Goal: Information Seeking & Learning: Compare options

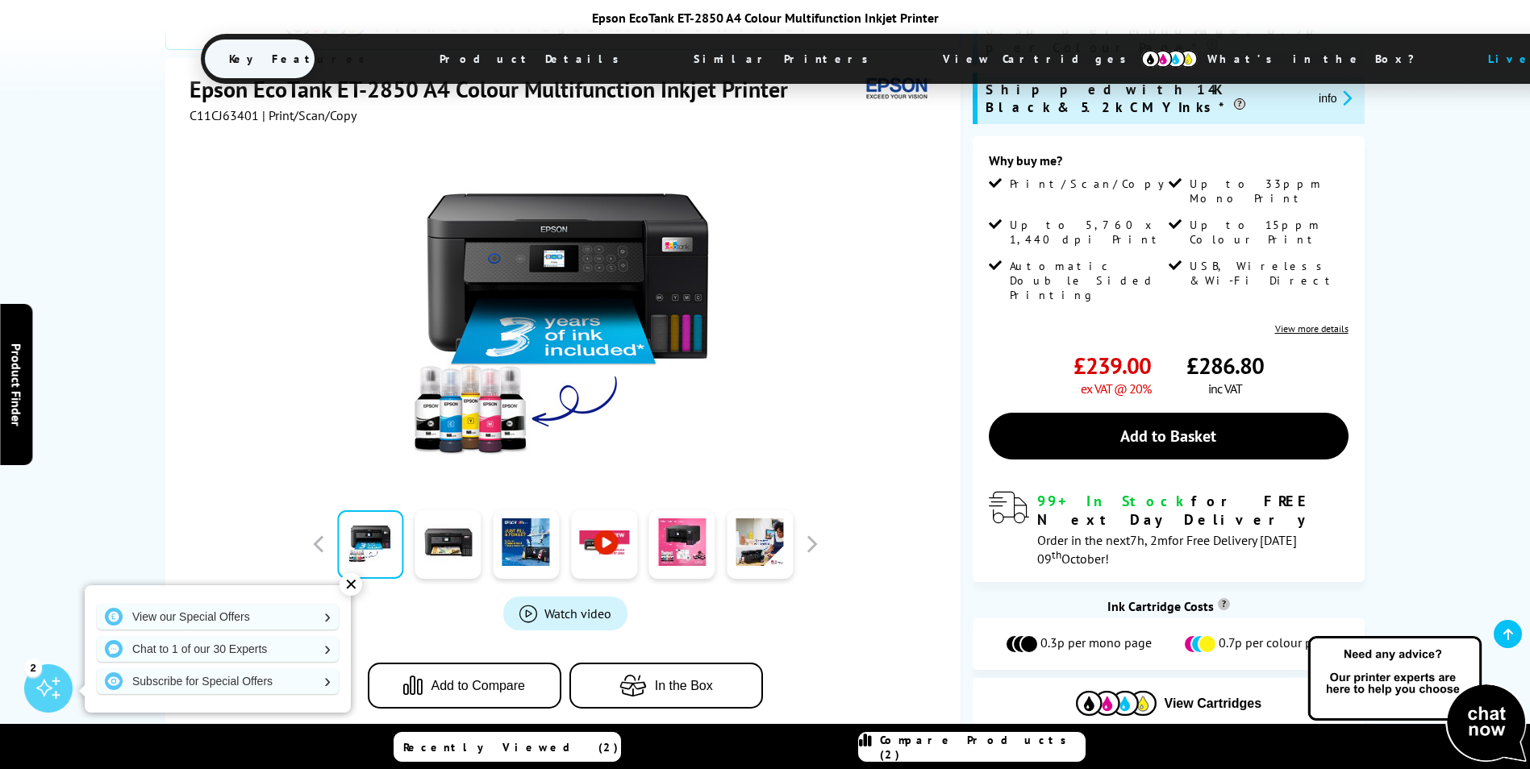
scroll to position [242, 0]
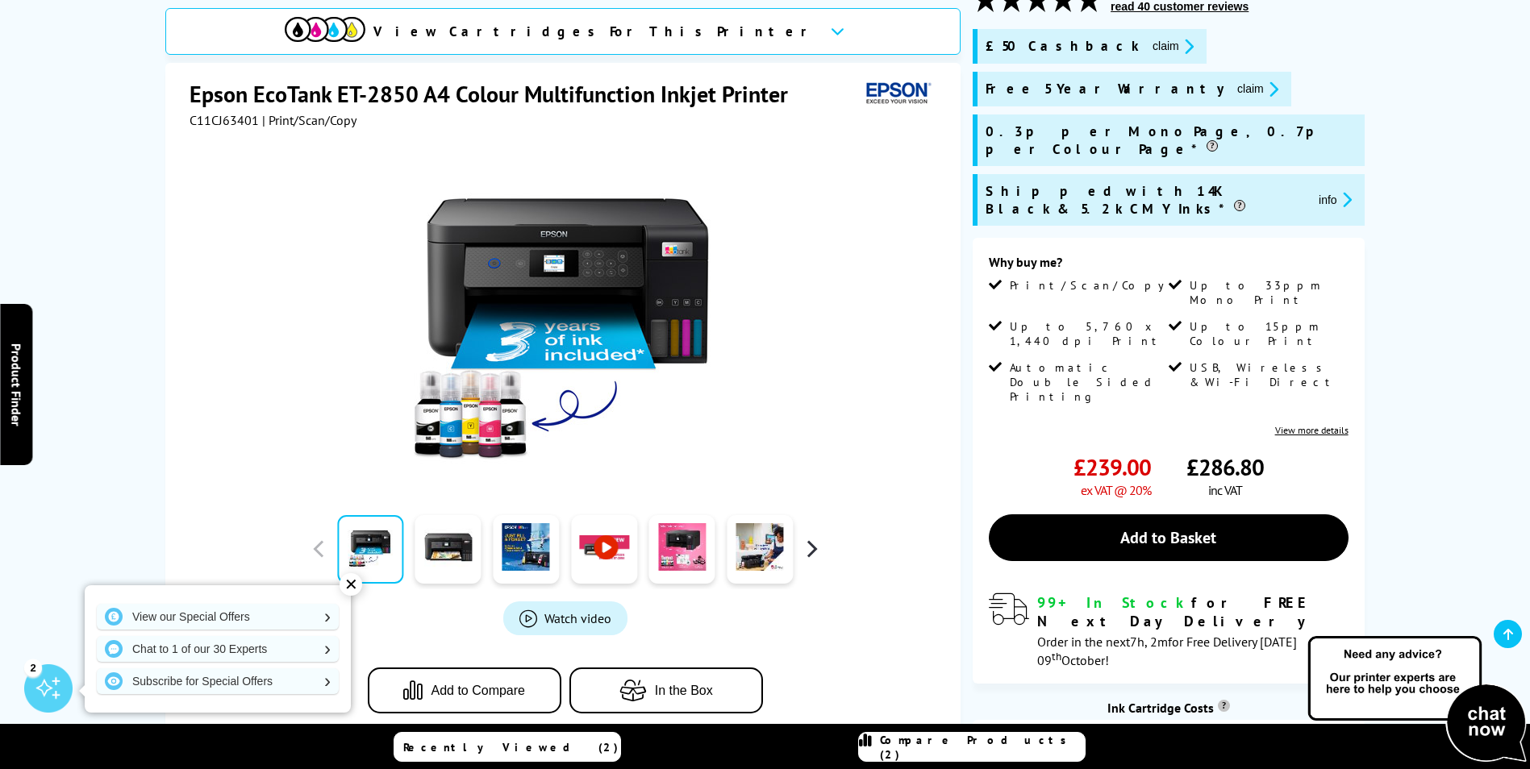
click at [817, 548] on button "button" at bounding box center [811, 549] width 24 height 24
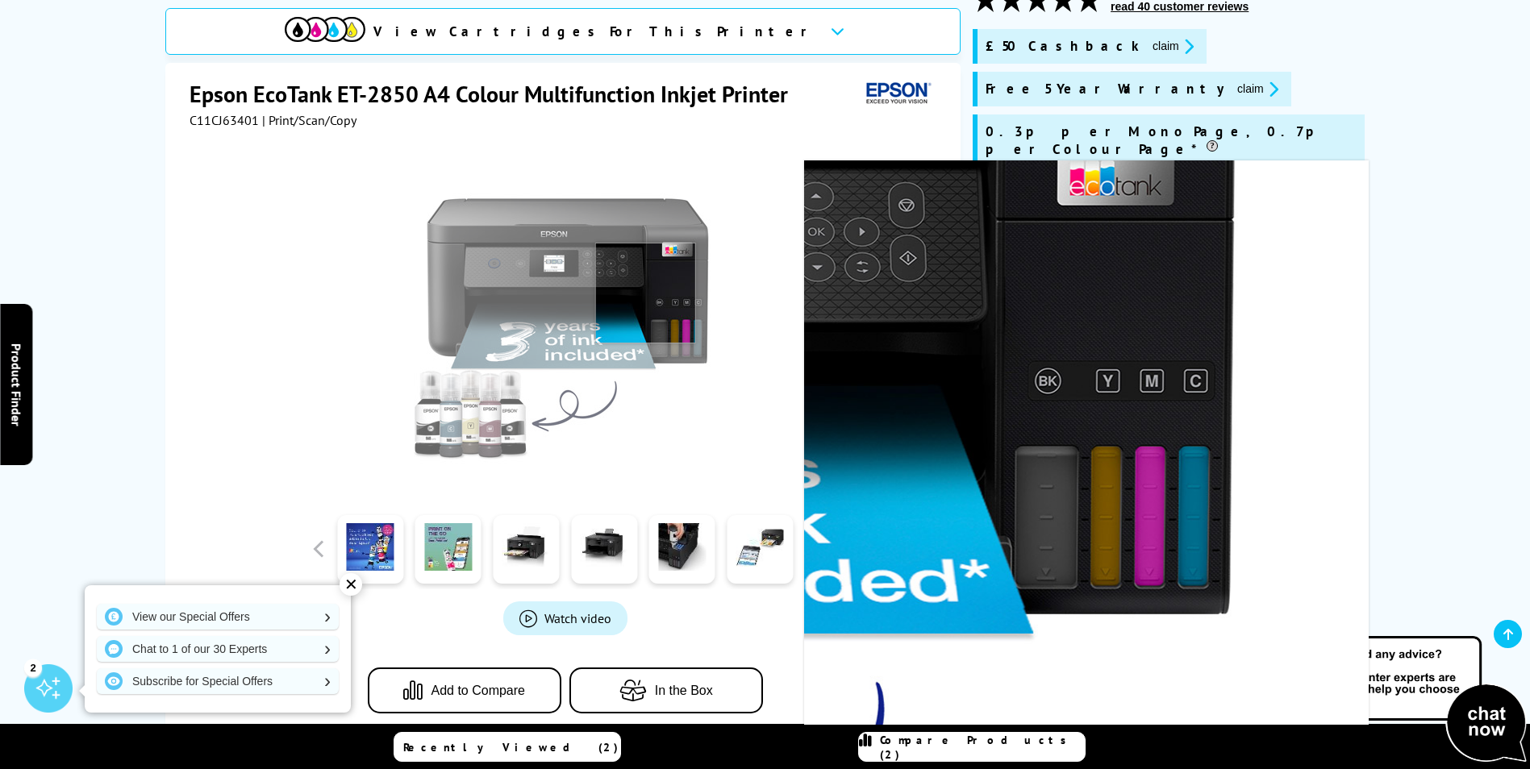
click at [645, 293] on img at bounding box center [565, 318] width 316 height 316
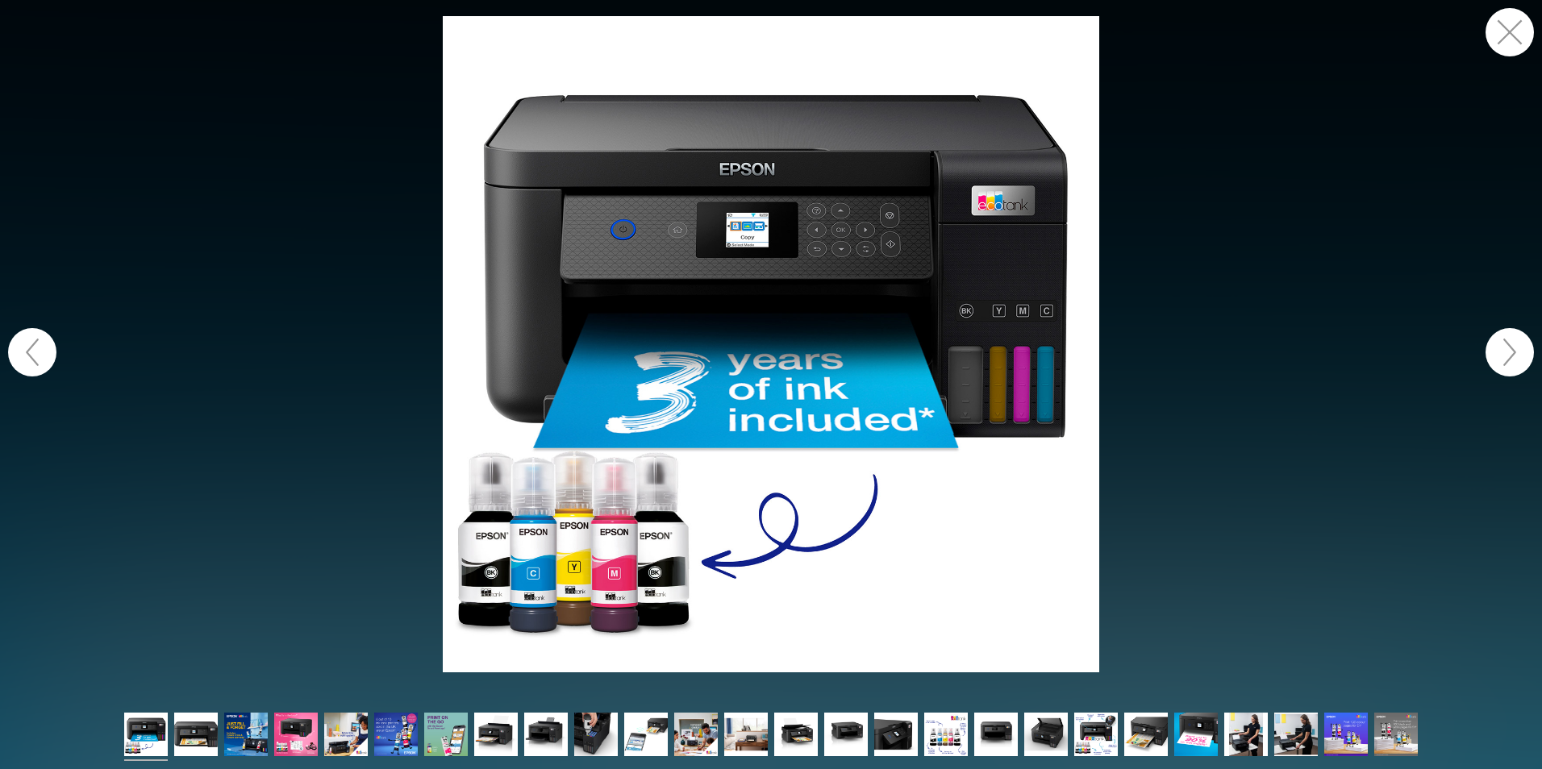
click at [1505, 346] on button "button" at bounding box center [1509, 352] width 48 height 48
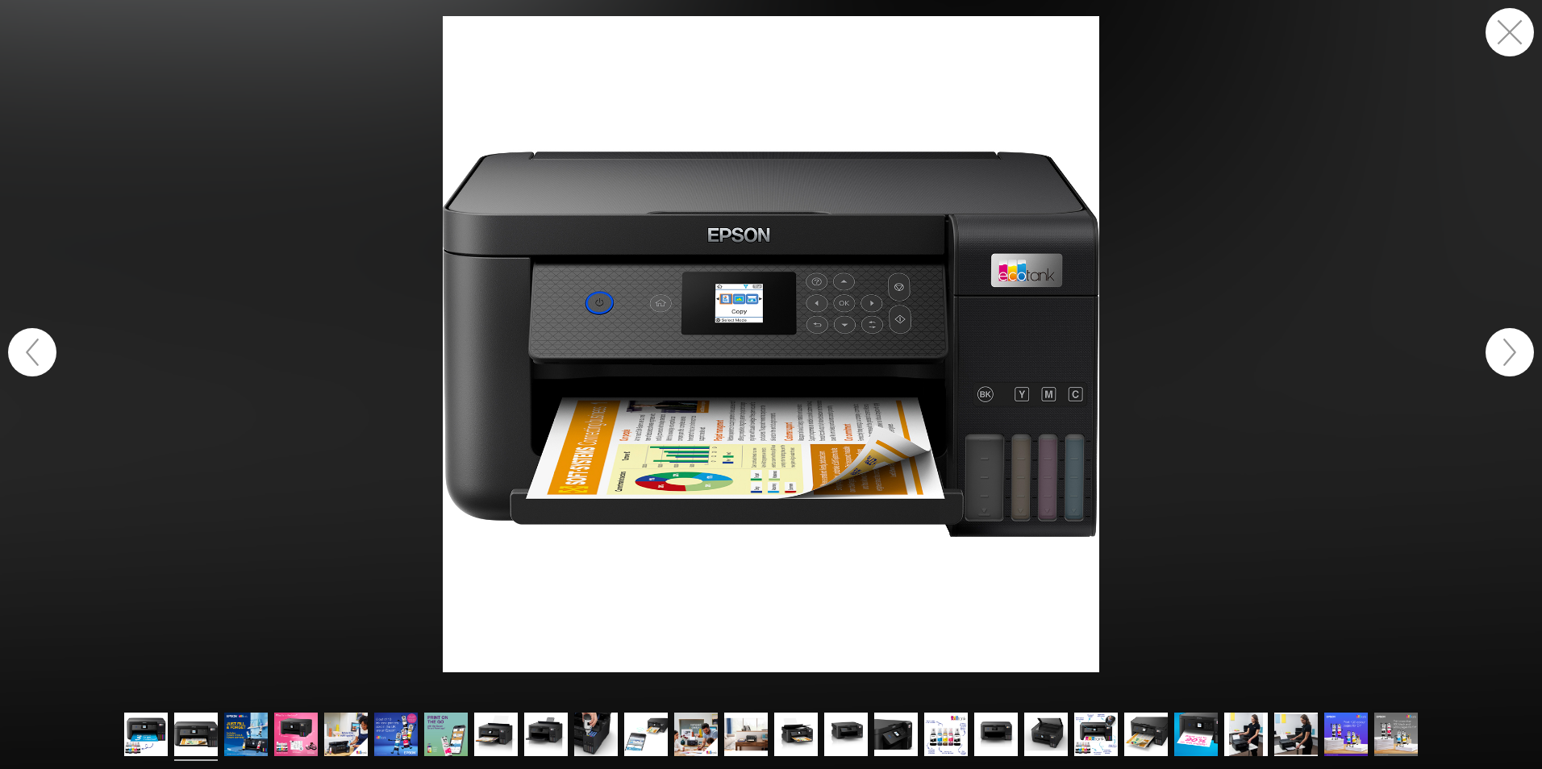
click at [1511, 344] on button "button" at bounding box center [1509, 352] width 48 height 48
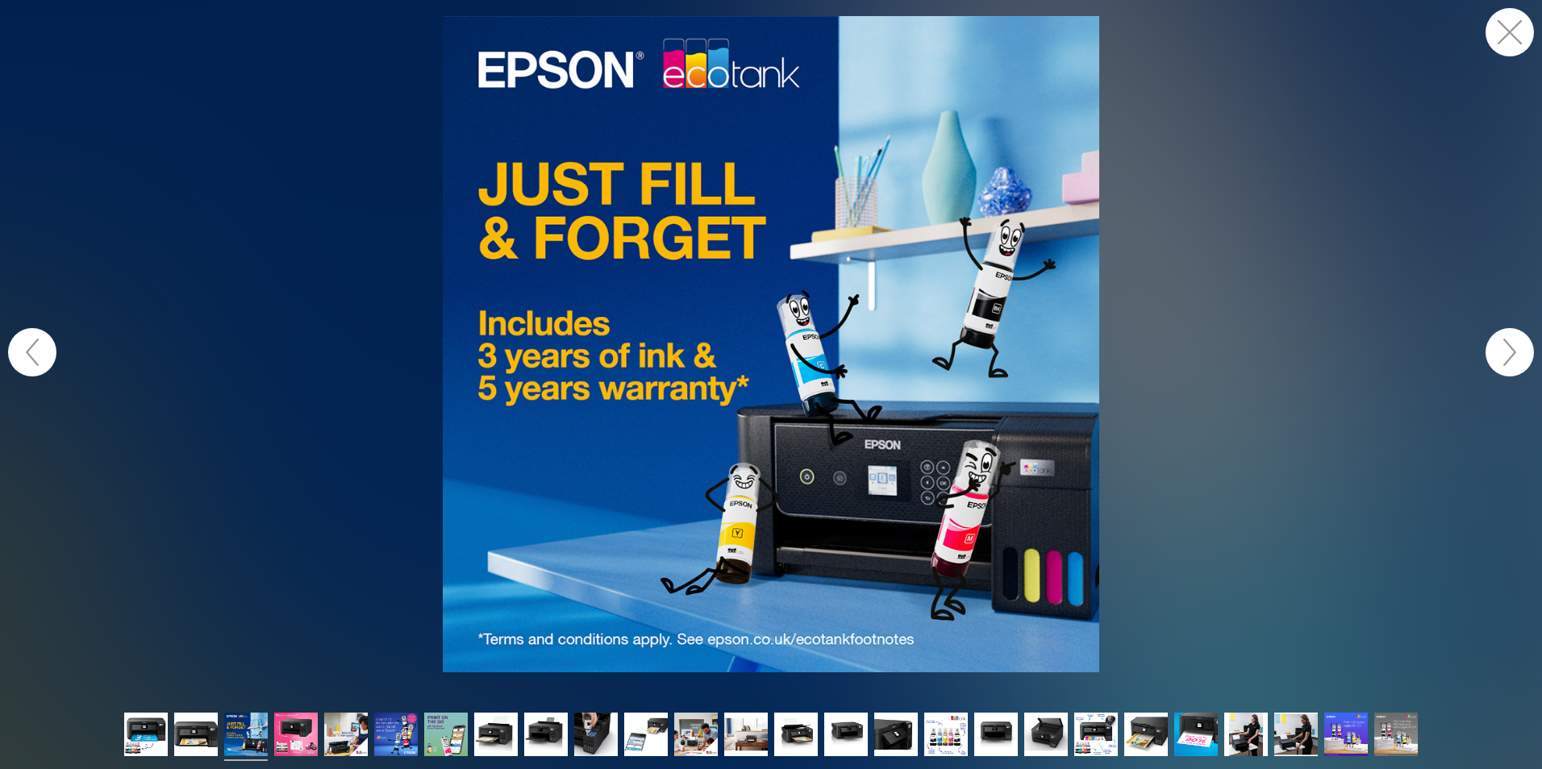
click at [1511, 344] on button "button" at bounding box center [1509, 352] width 48 height 48
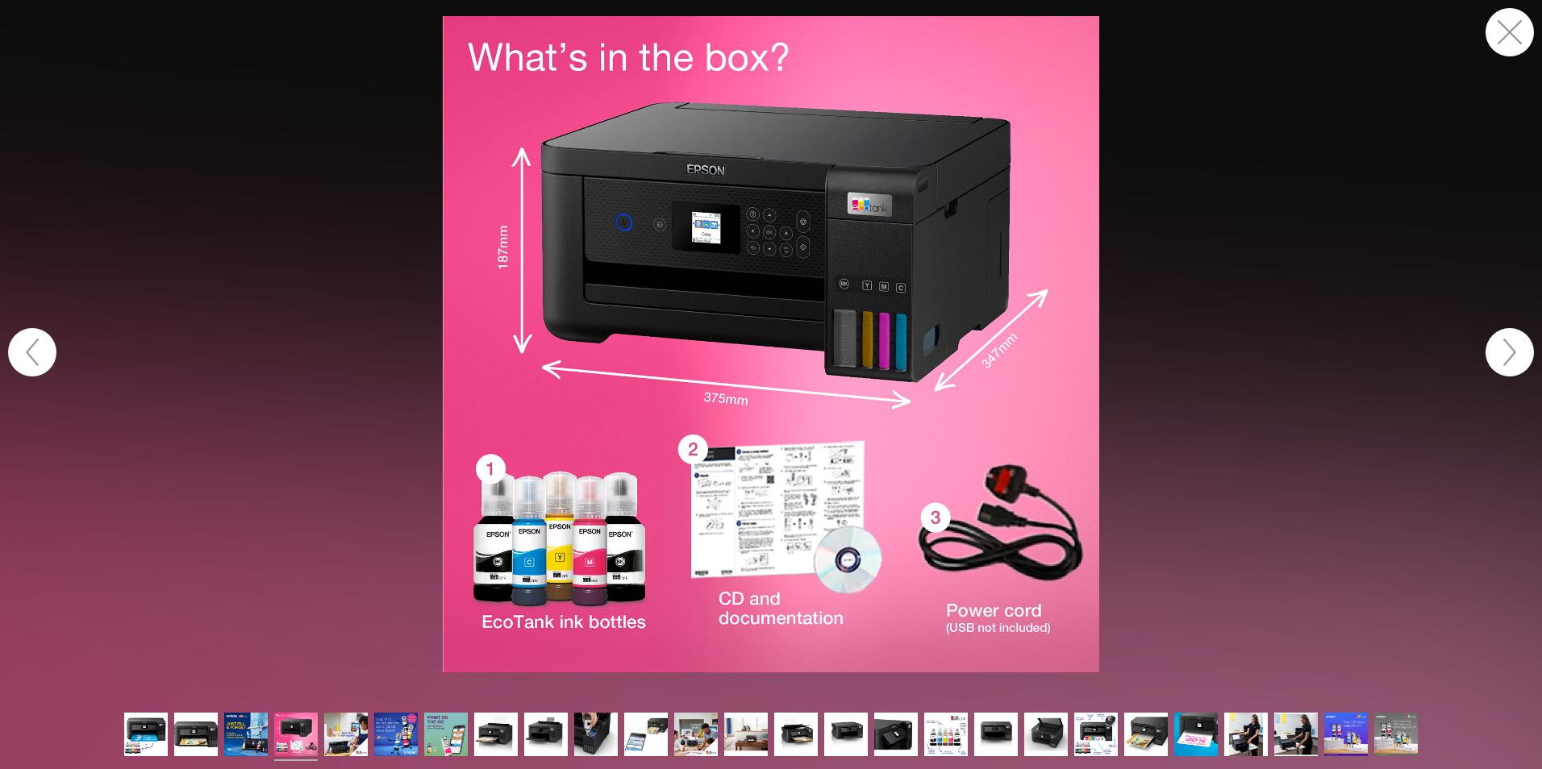
click at [1511, 344] on button "button" at bounding box center [1509, 352] width 48 height 48
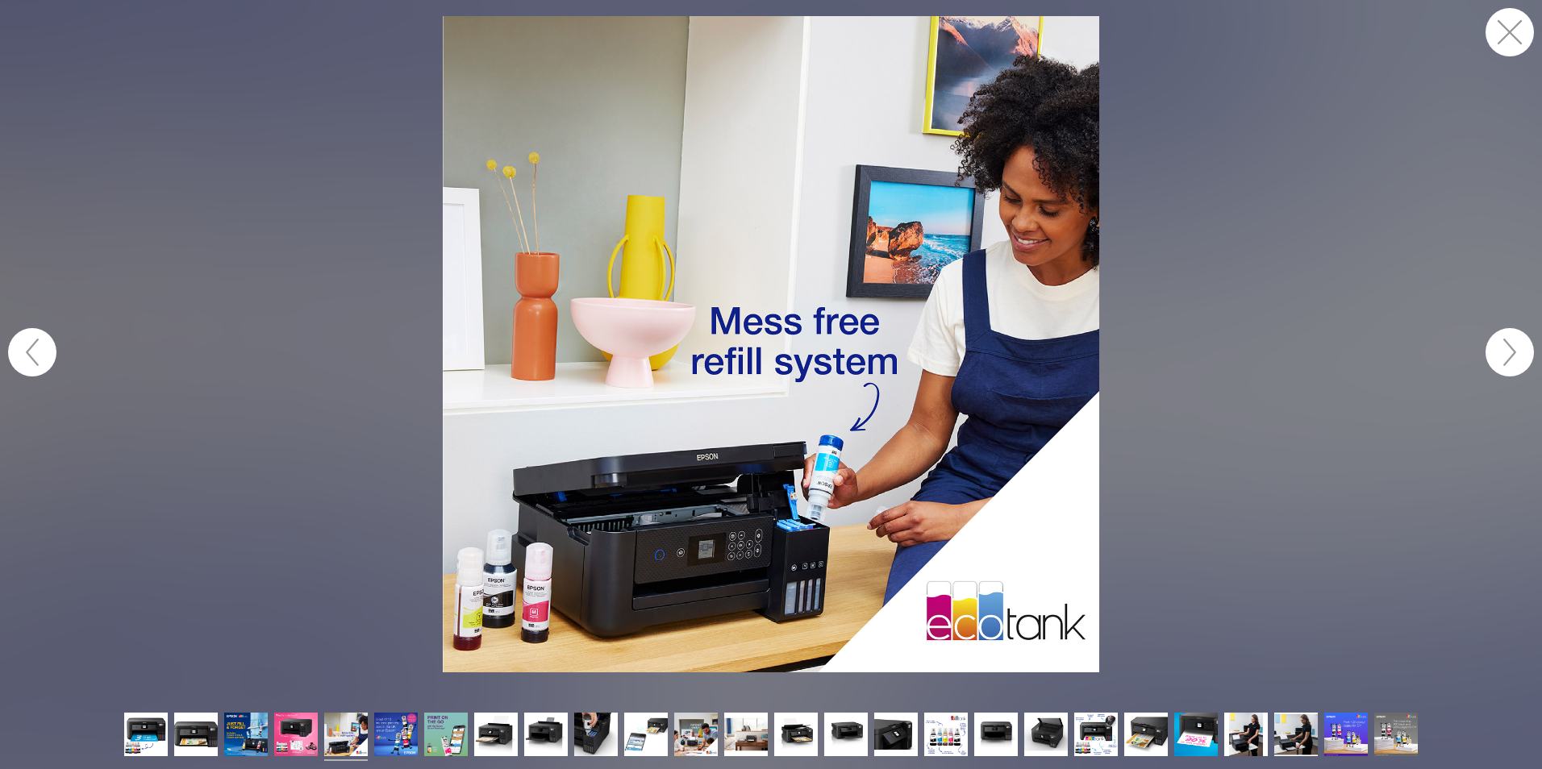
click at [1511, 344] on button "button" at bounding box center [1509, 352] width 48 height 48
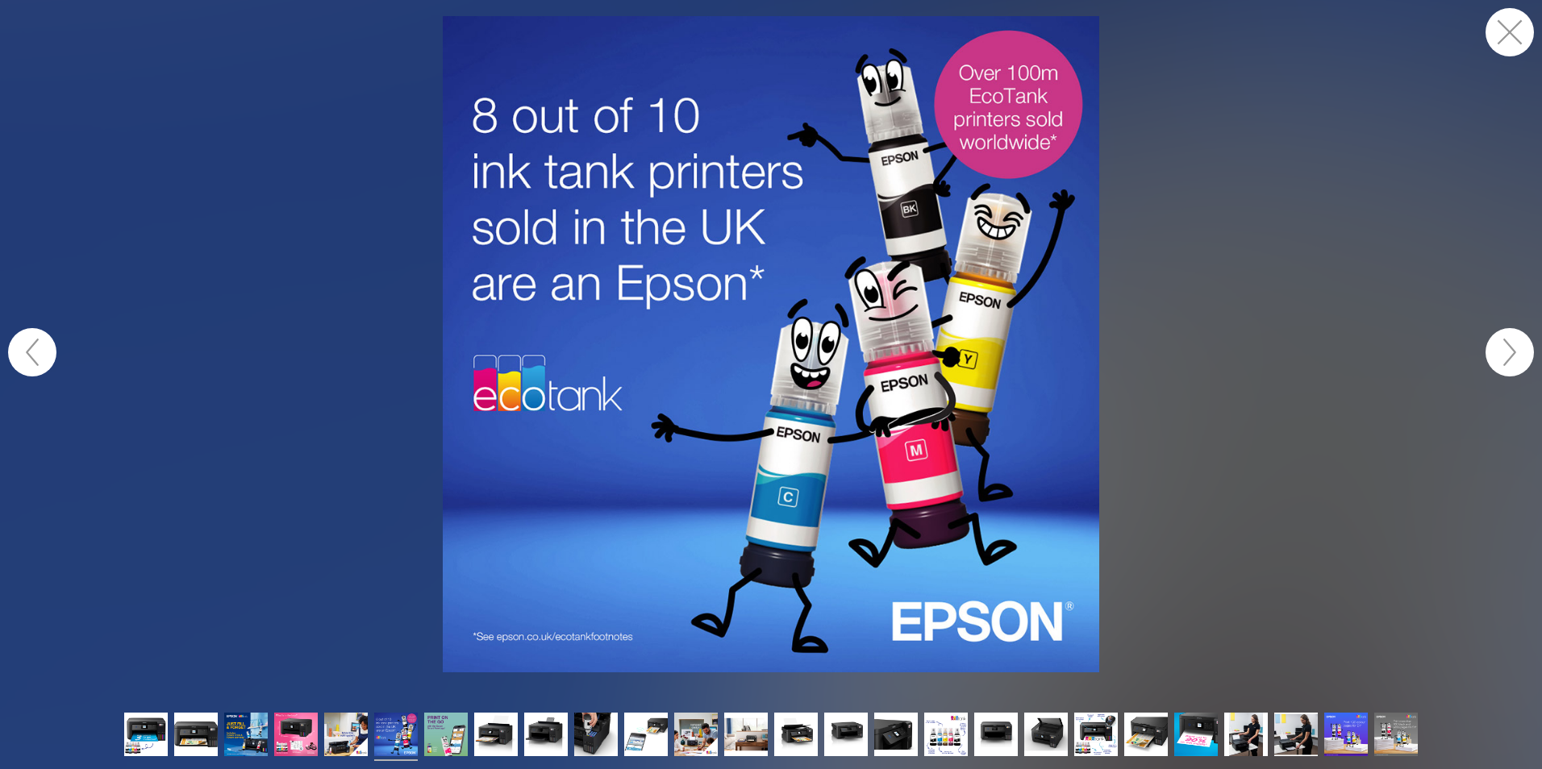
click at [1511, 344] on button "button" at bounding box center [1509, 352] width 48 height 48
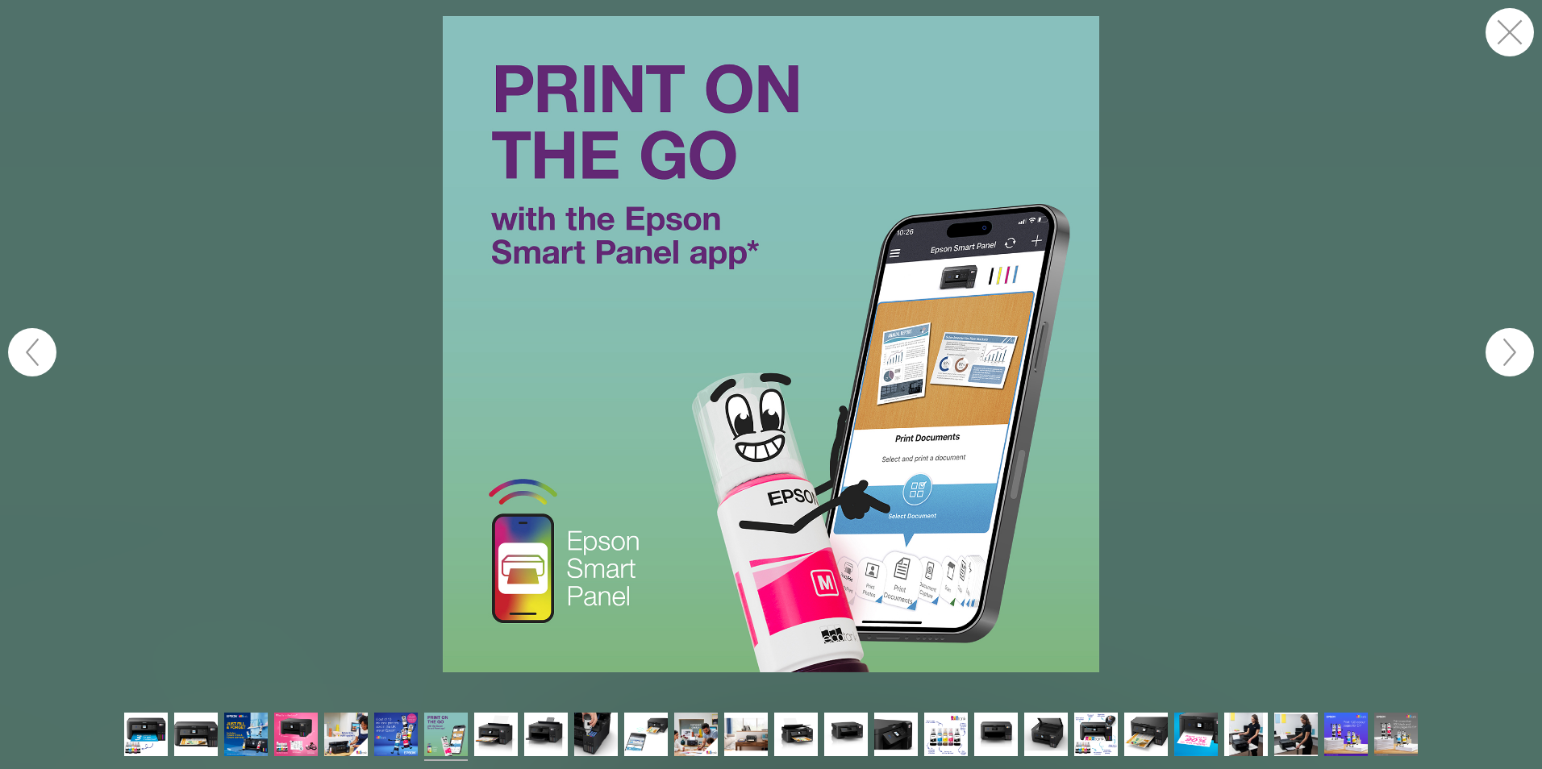
click at [1512, 343] on button "button" at bounding box center [1509, 352] width 48 height 48
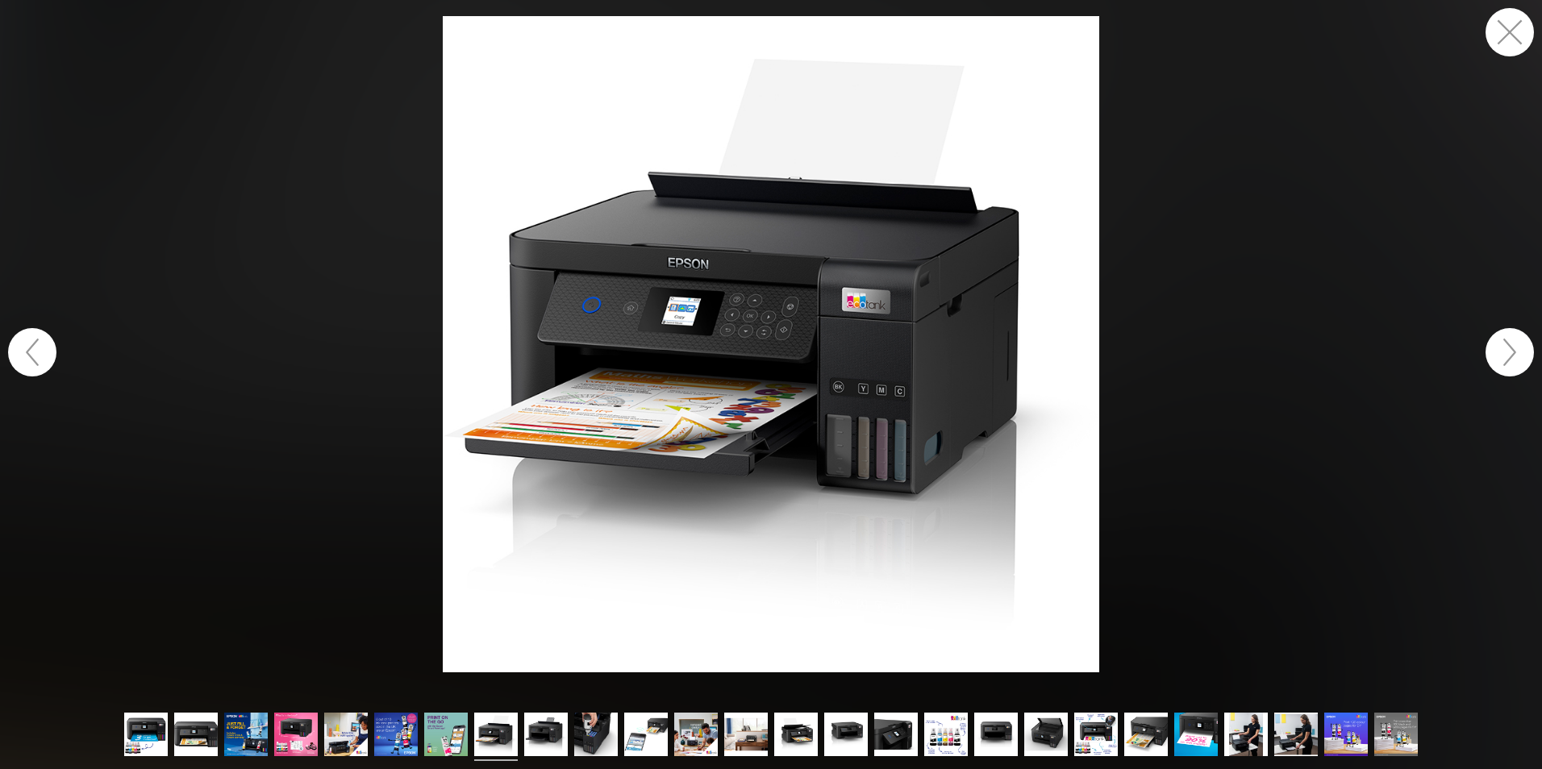
click at [1513, 343] on button "button" at bounding box center [1509, 352] width 48 height 48
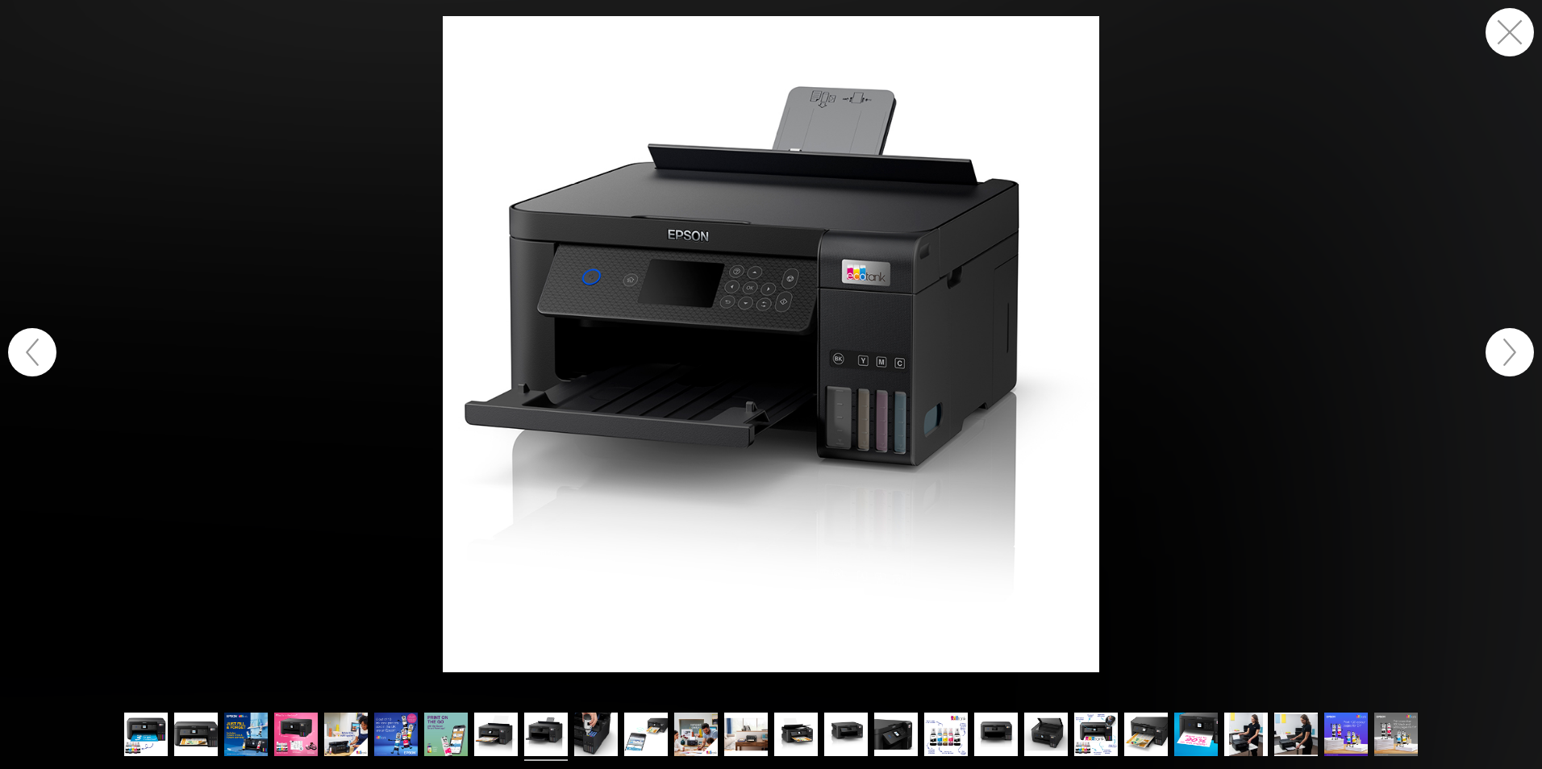
click at [1513, 343] on button "button" at bounding box center [1509, 352] width 48 height 48
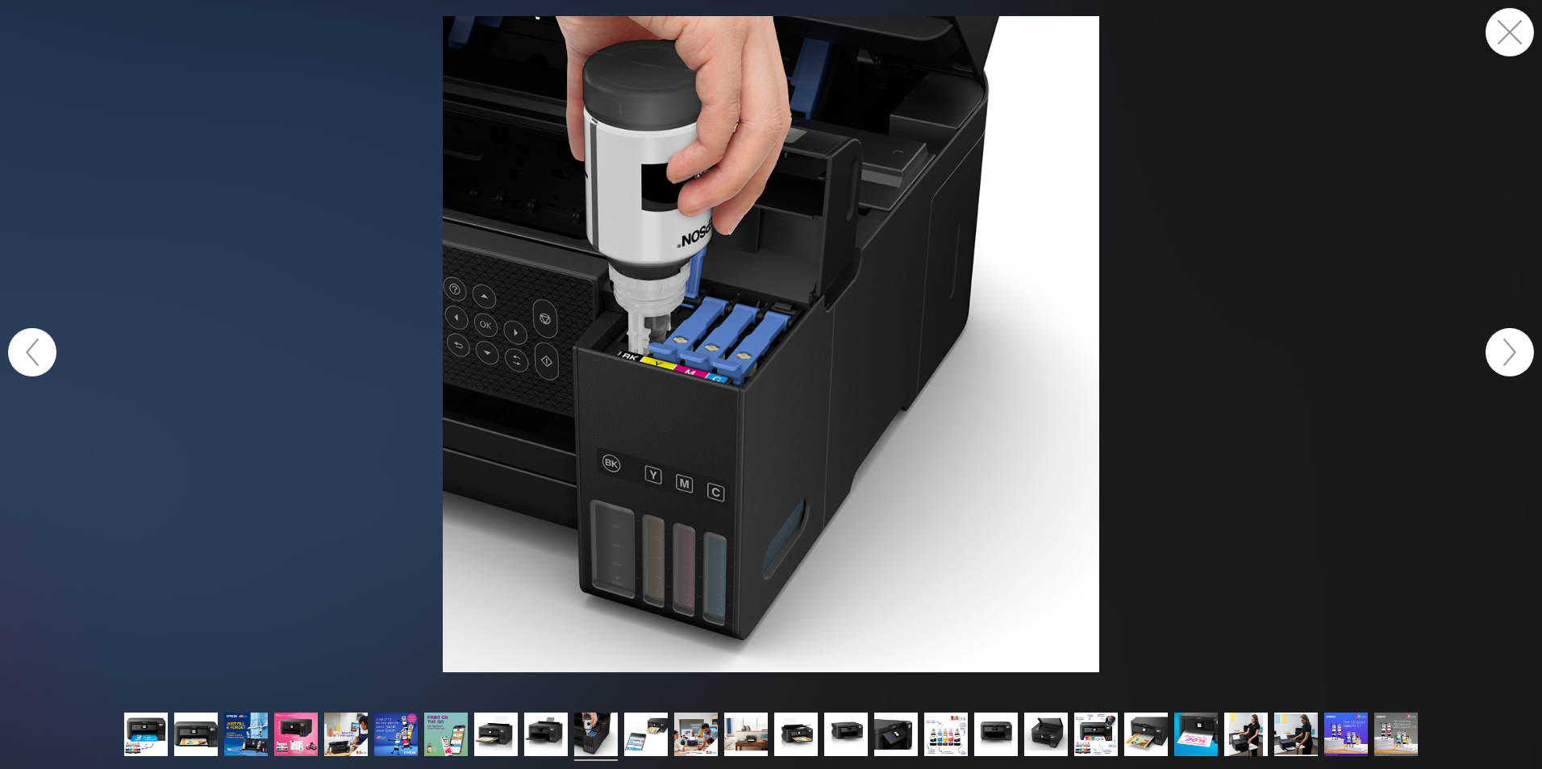
click at [1513, 343] on button "button" at bounding box center [1509, 352] width 48 height 48
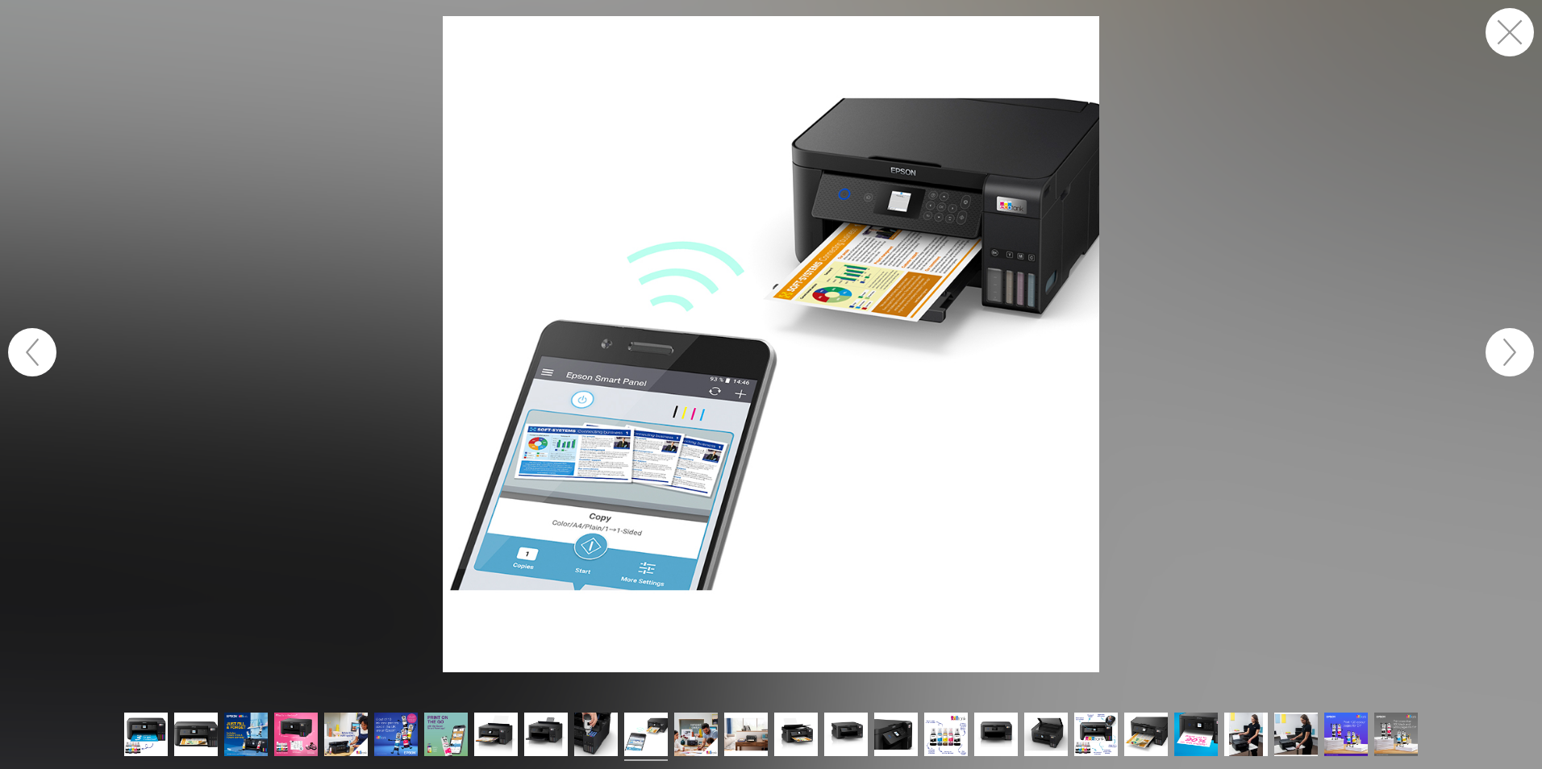
click at [1513, 343] on button "button" at bounding box center [1509, 352] width 48 height 48
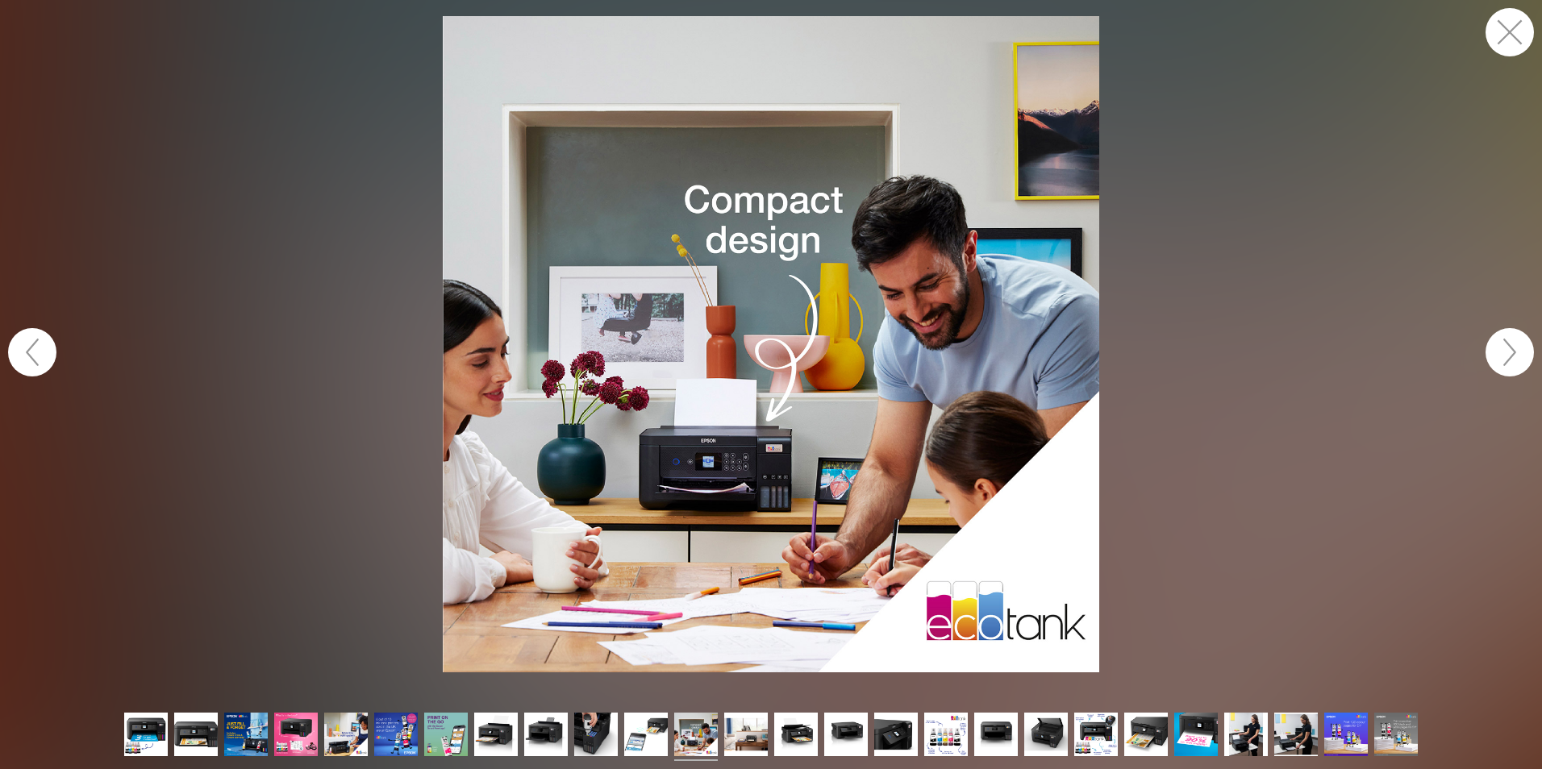
click at [1513, 343] on button "button" at bounding box center [1509, 352] width 48 height 48
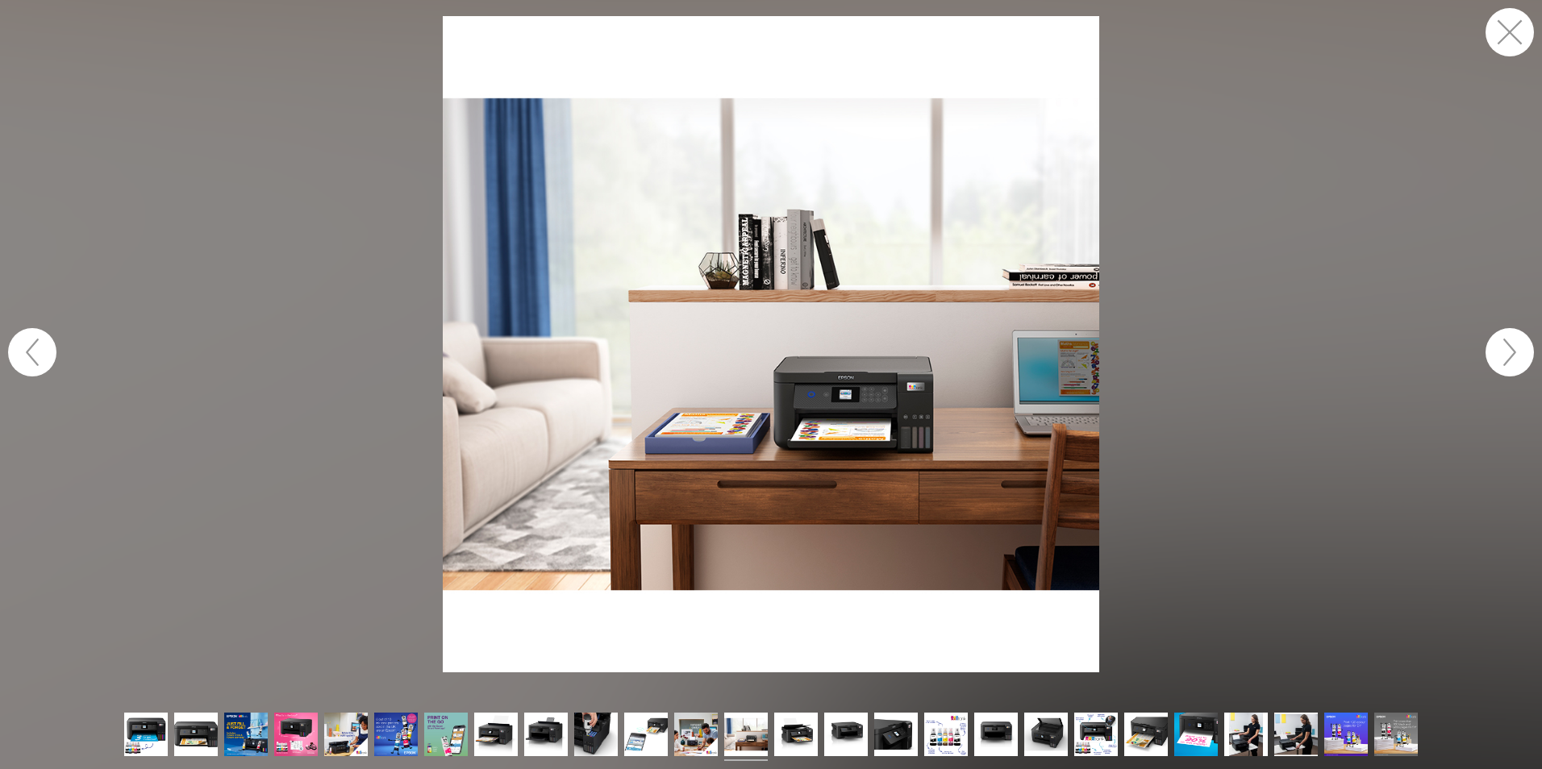
click at [1513, 343] on button "button" at bounding box center [1509, 352] width 48 height 48
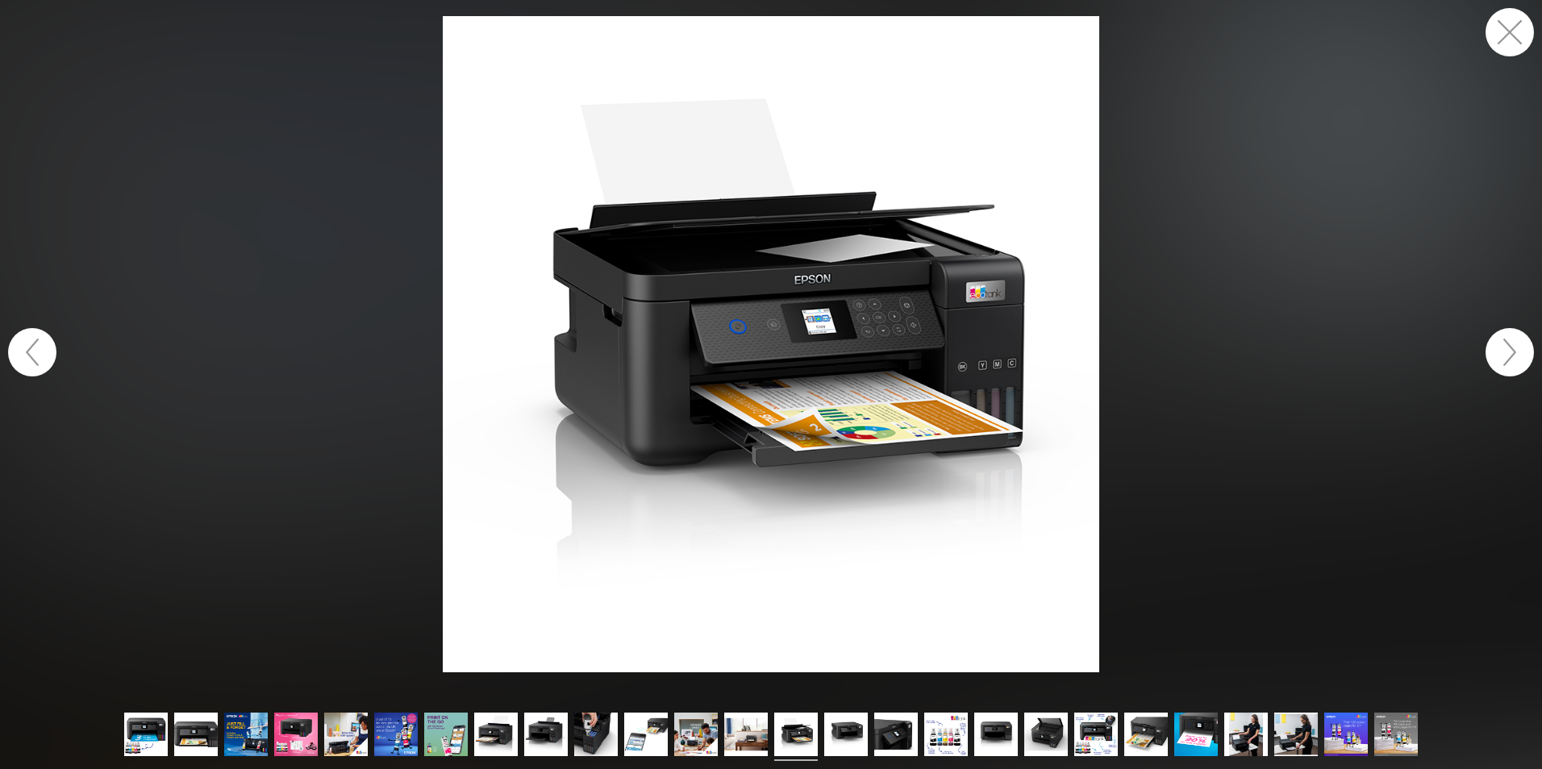
click at [1513, 343] on button "button" at bounding box center [1509, 352] width 48 height 48
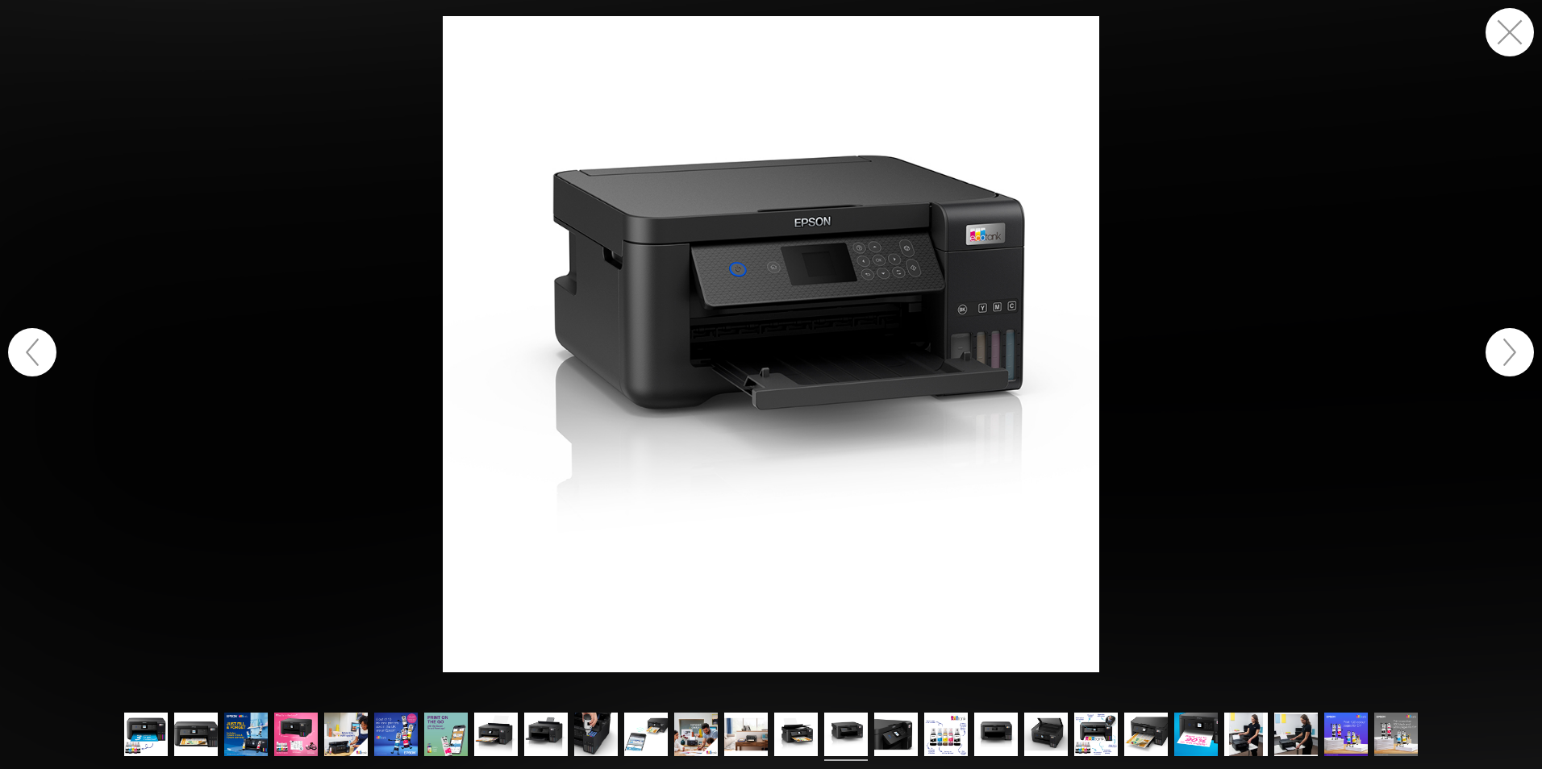
click at [1513, 343] on button "button" at bounding box center [1509, 352] width 48 height 48
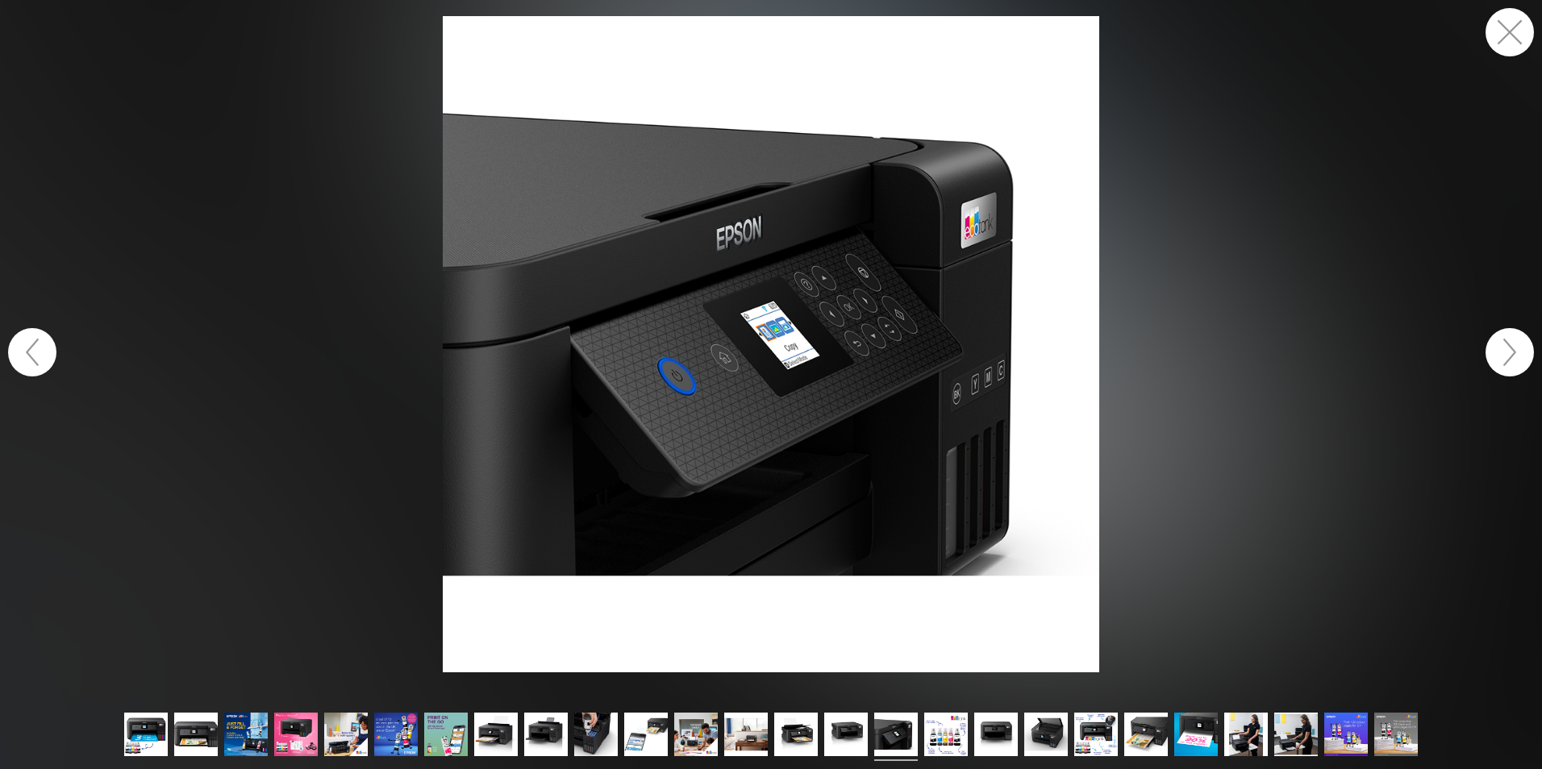
click at [1510, 22] on button "button" at bounding box center [1509, 32] width 48 height 48
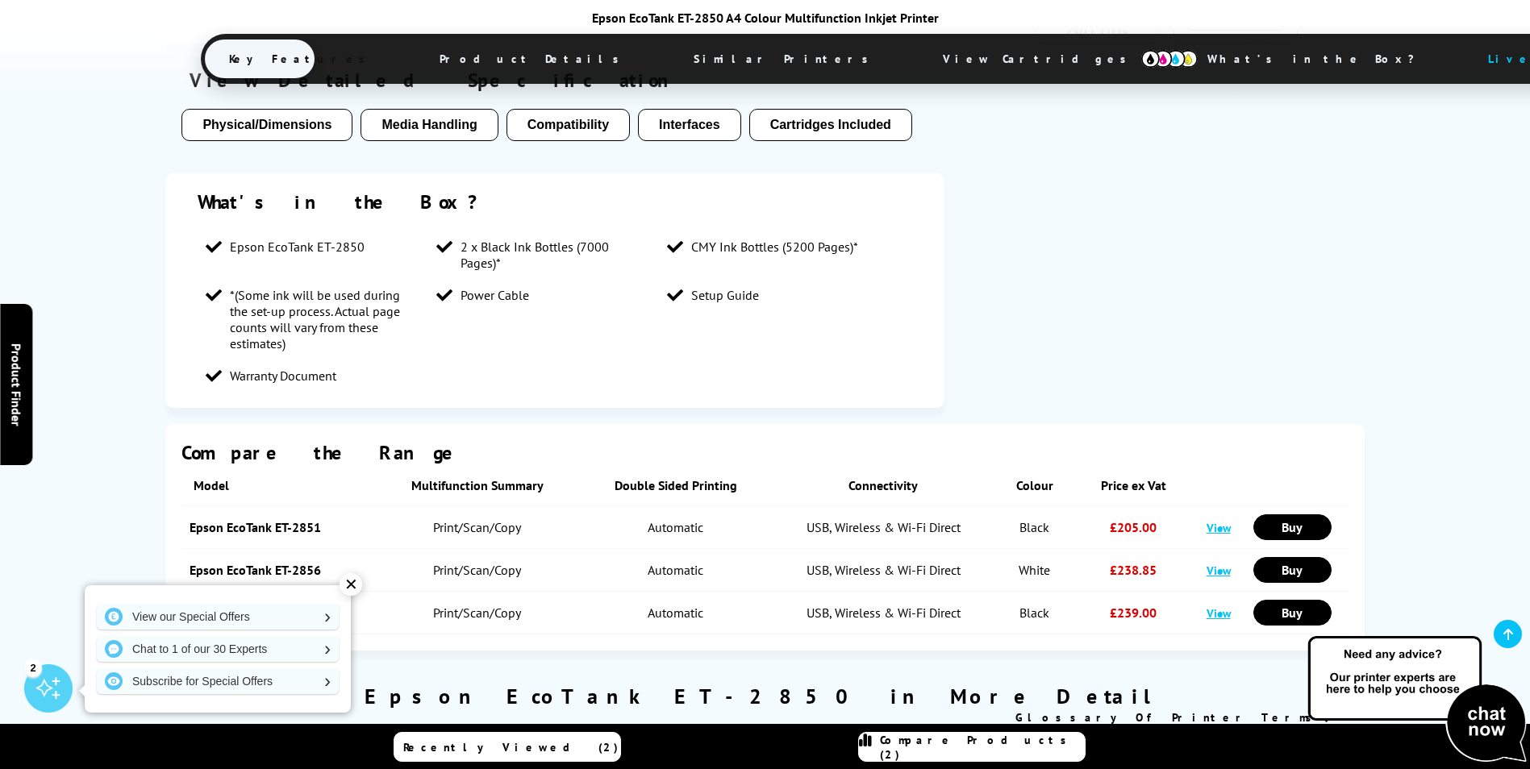
scroll to position [1613, 0]
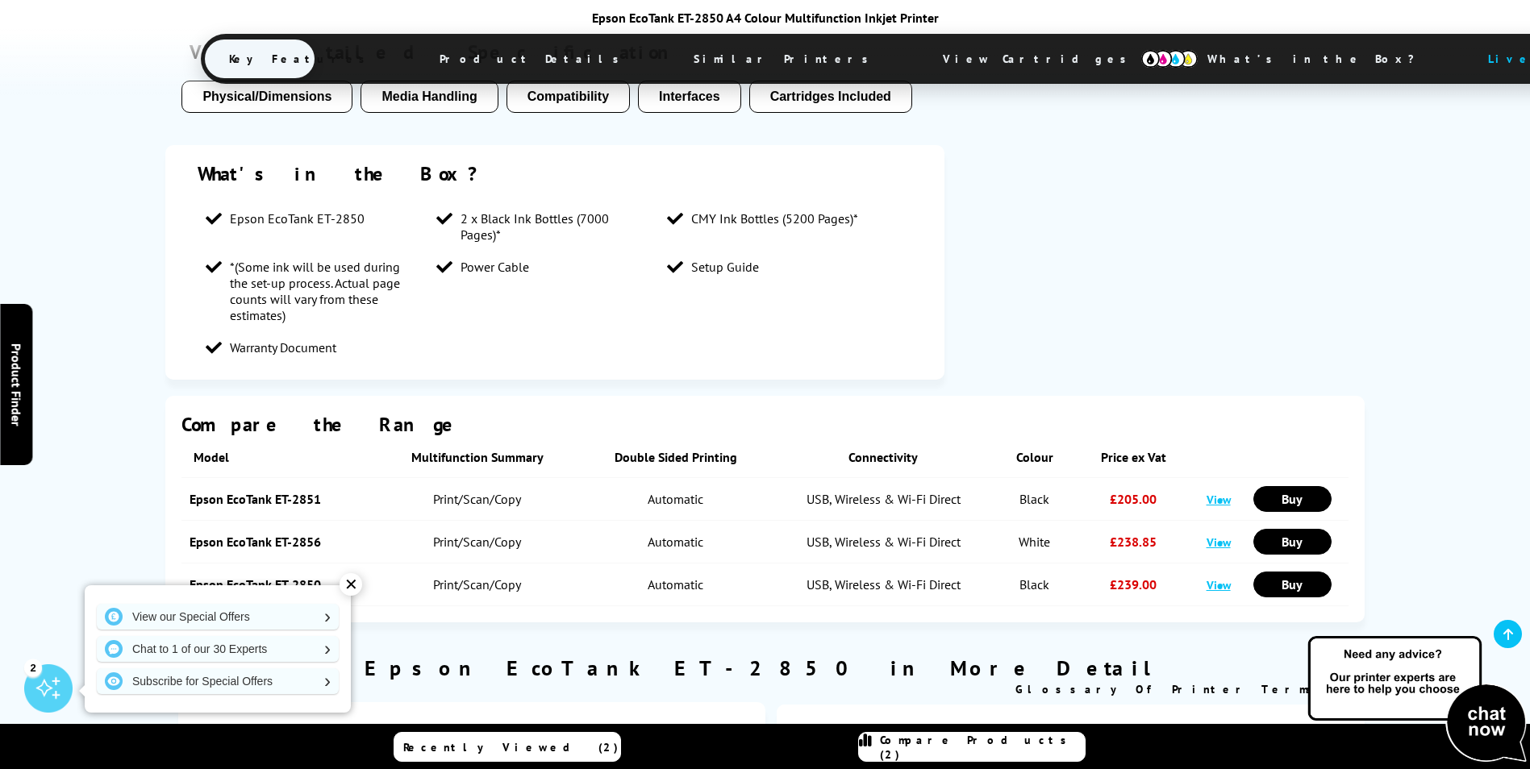
click at [224, 491] on link "Epson EcoTank ET-2851" at bounding box center [254, 499] width 131 height 16
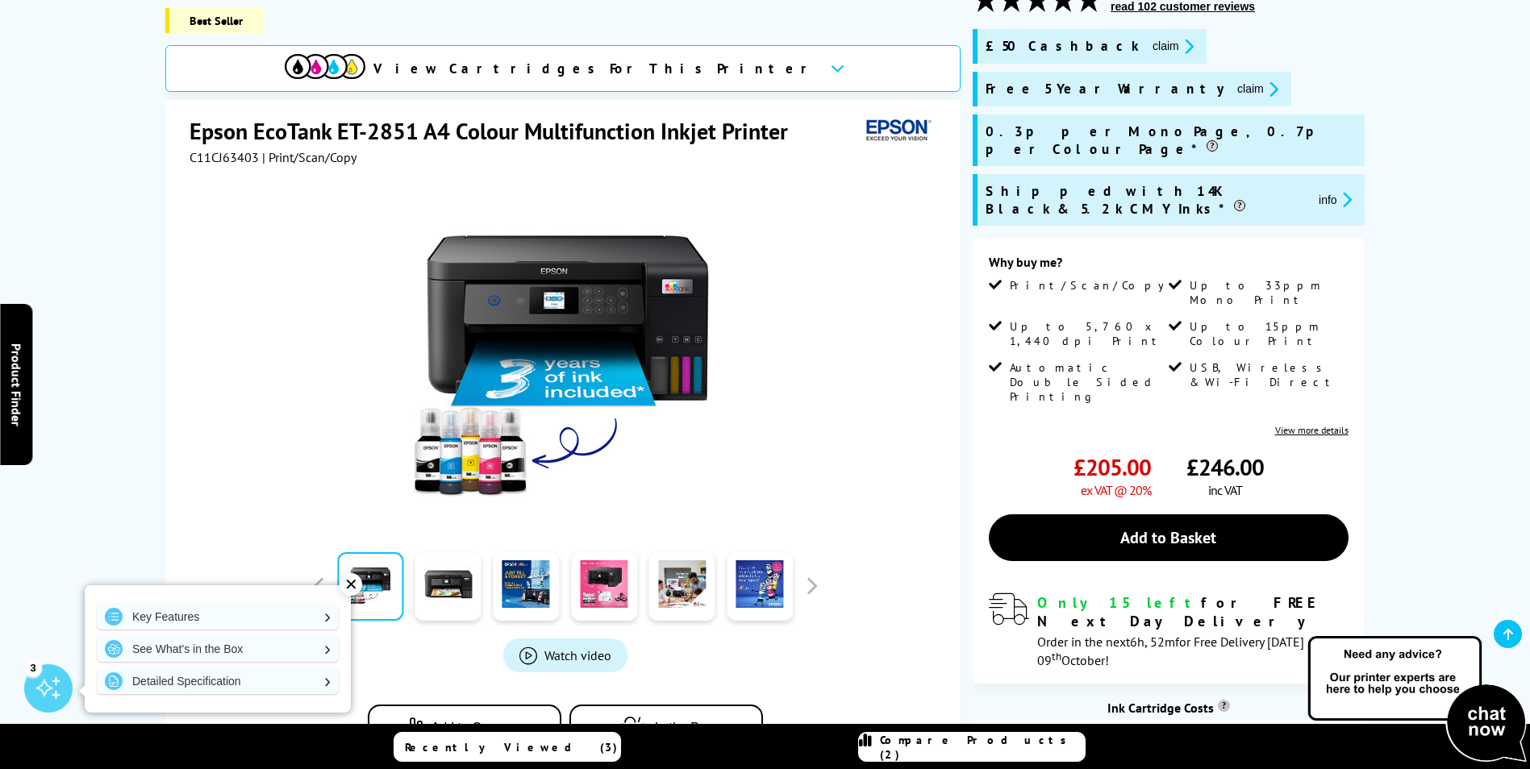
scroll to position [161, 0]
